Goal: Information Seeking & Learning: Learn about a topic

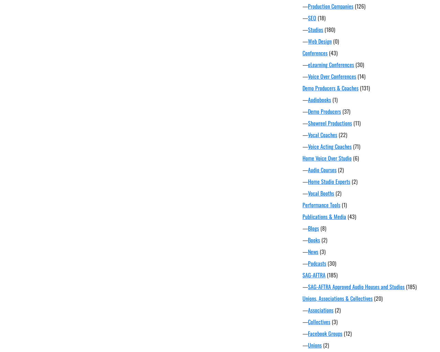
scroll to position [387, 0]
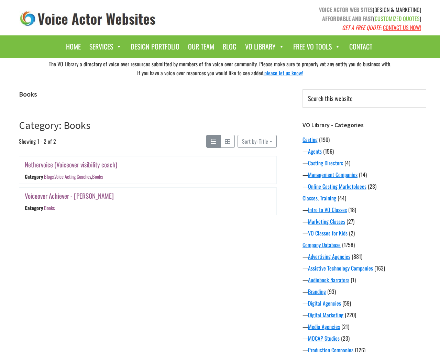
scroll to position [387, 0]
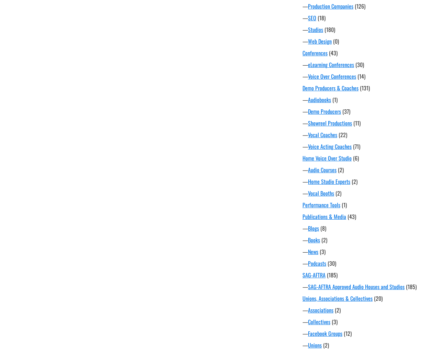
scroll to position [387, 0]
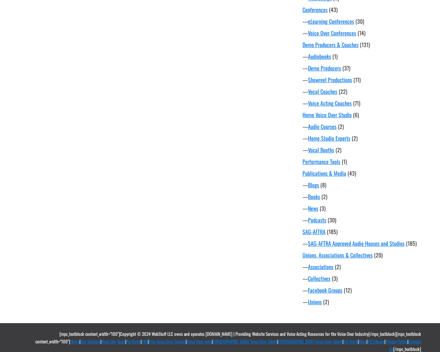
scroll to position [387, 0]
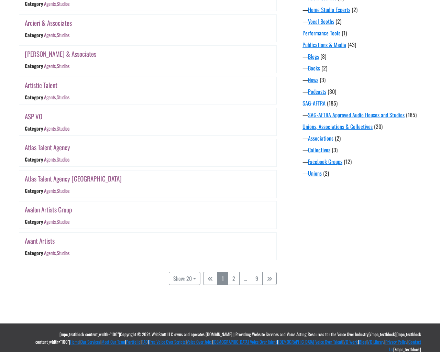
scroll to position [516, 0]
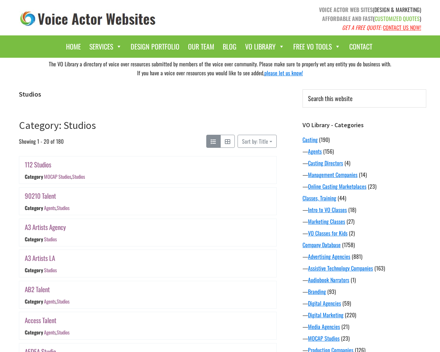
scroll to position [516, 0]
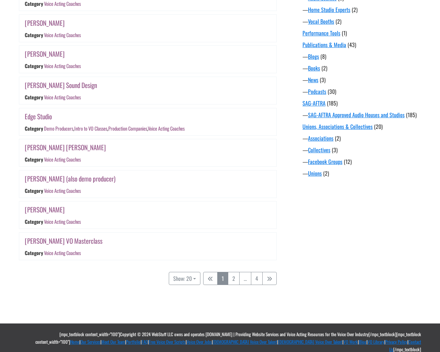
scroll to position [524, 0]
